Goal: Find specific page/section: Locate a particular part of the current website

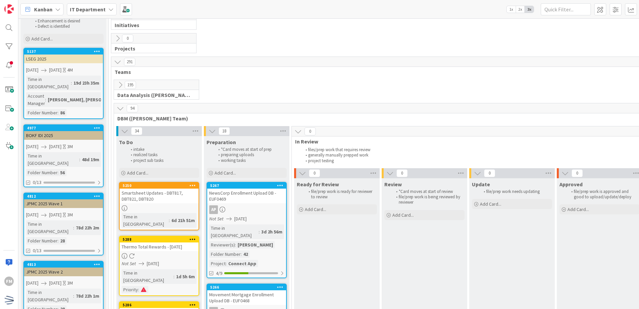
scroll to position [134, 0]
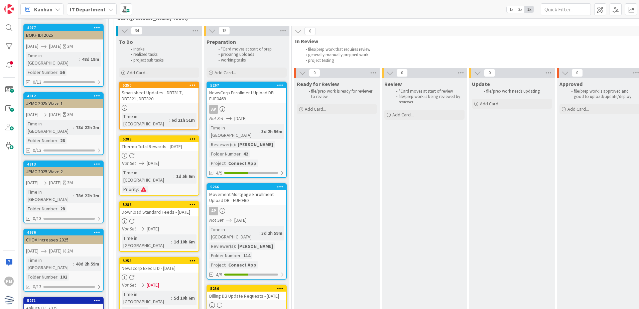
click at [170, 99] on div "Smartsheet Updates - DBT817, DBT821, DBT820" at bounding box center [159, 95] width 79 height 15
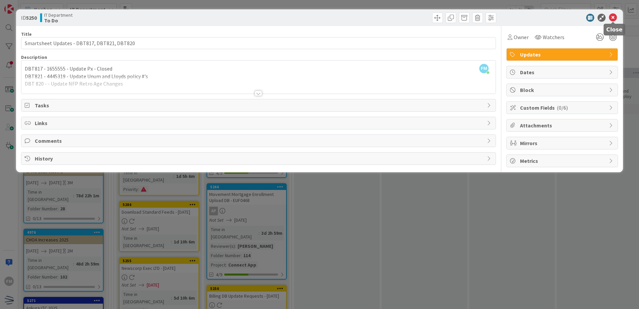
click at [611, 17] on icon at bounding box center [613, 18] width 8 height 8
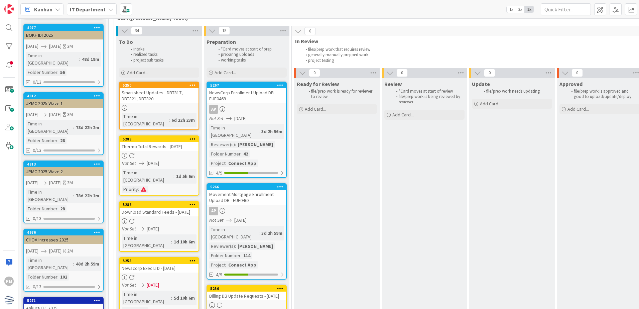
click at [159, 101] on div "Smartsheet Updates - DBT817, DBT821, DBT820" at bounding box center [159, 95] width 79 height 15
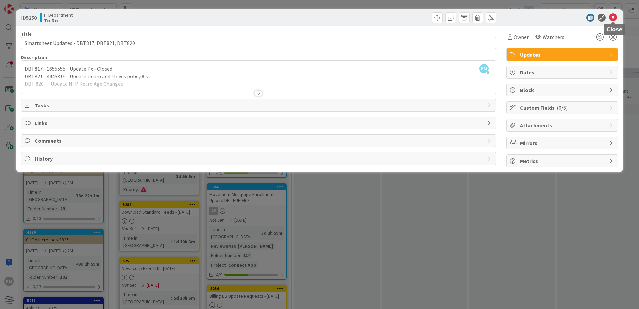
click at [610, 15] on icon at bounding box center [613, 18] width 8 height 8
